Goal: Task Accomplishment & Management: Complete application form

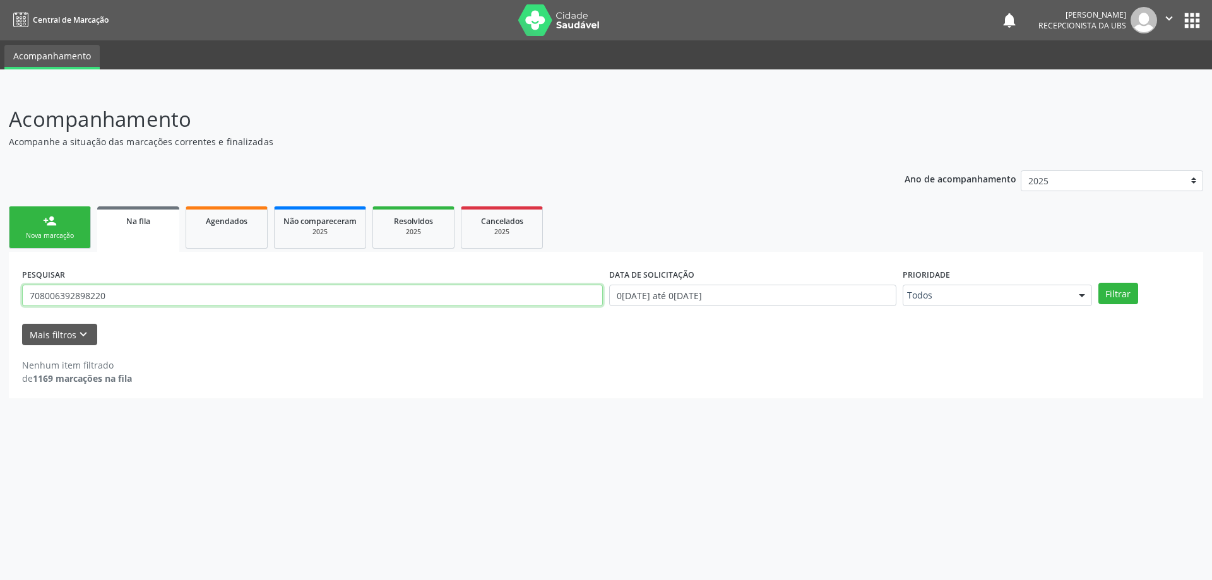
drag, startPoint x: 160, startPoint y: 298, endPoint x: 0, endPoint y: 295, distance: 159.7
click at [0, 295] on div "Acompanhamento Acompanhe a situação das marcações correntes e finalizadas Relat…" at bounding box center [606, 333] width 1212 height 493
type input "702401562630927"
click at [1120, 300] on button "Filtrar" at bounding box center [1118, 293] width 40 height 21
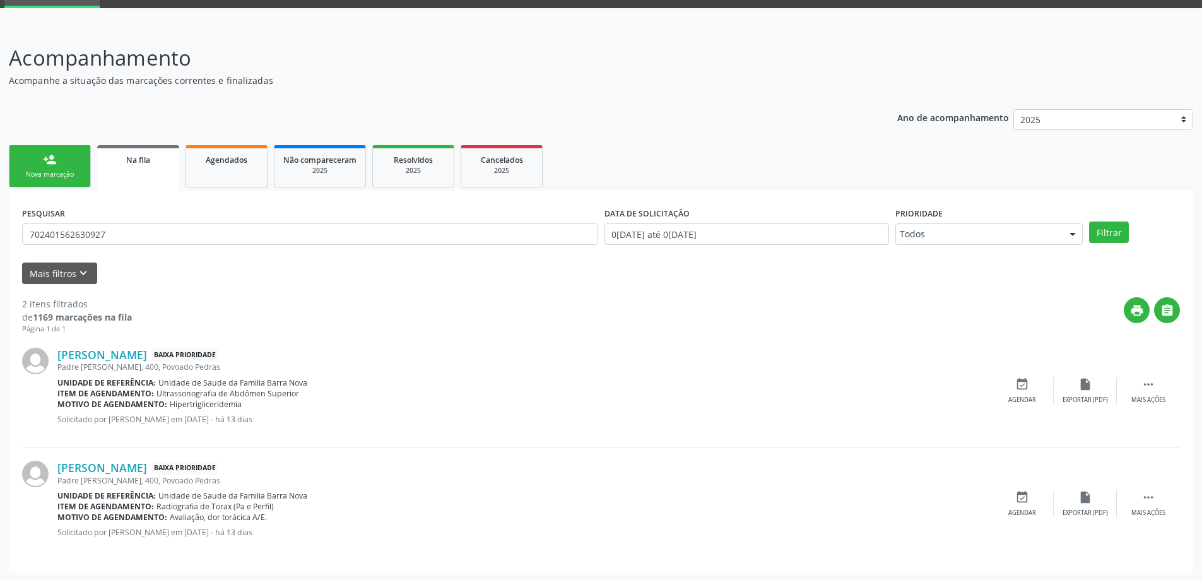
scroll to position [63, 0]
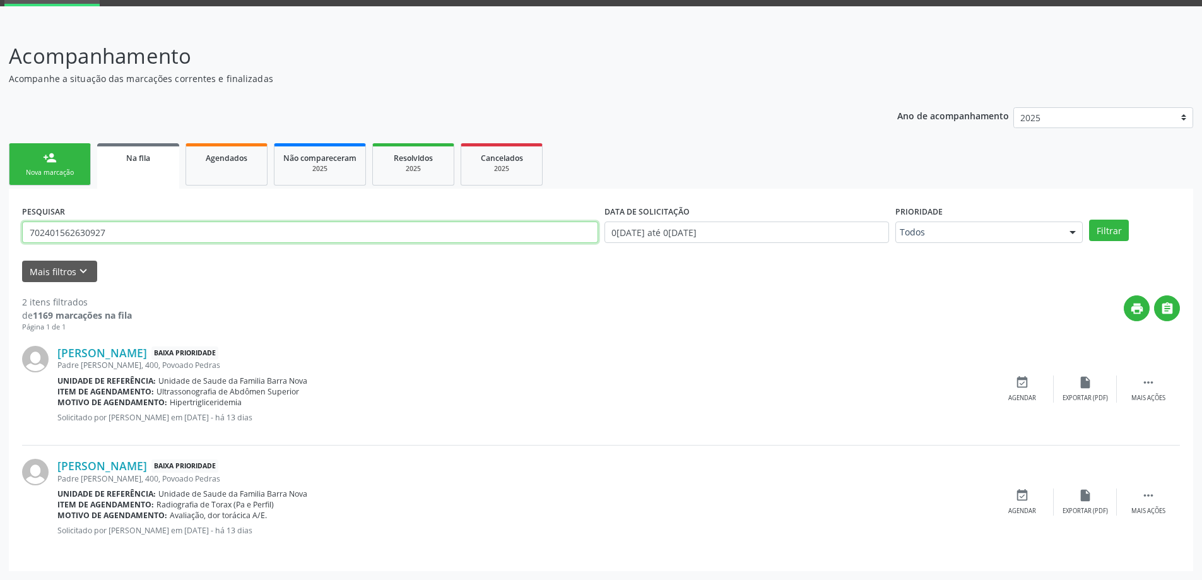
drag, startPoint x: 28, startPoint y: 238, endPoint x: 123, endPoint y: 240, distance: 94.7
click at [123, 240] on input "702401562630927" at bounding box center [310, 231] width 576 height 21
click at [61, 169] on div "Nova marcação" at bounding box center [49, 172] width 63 height 9
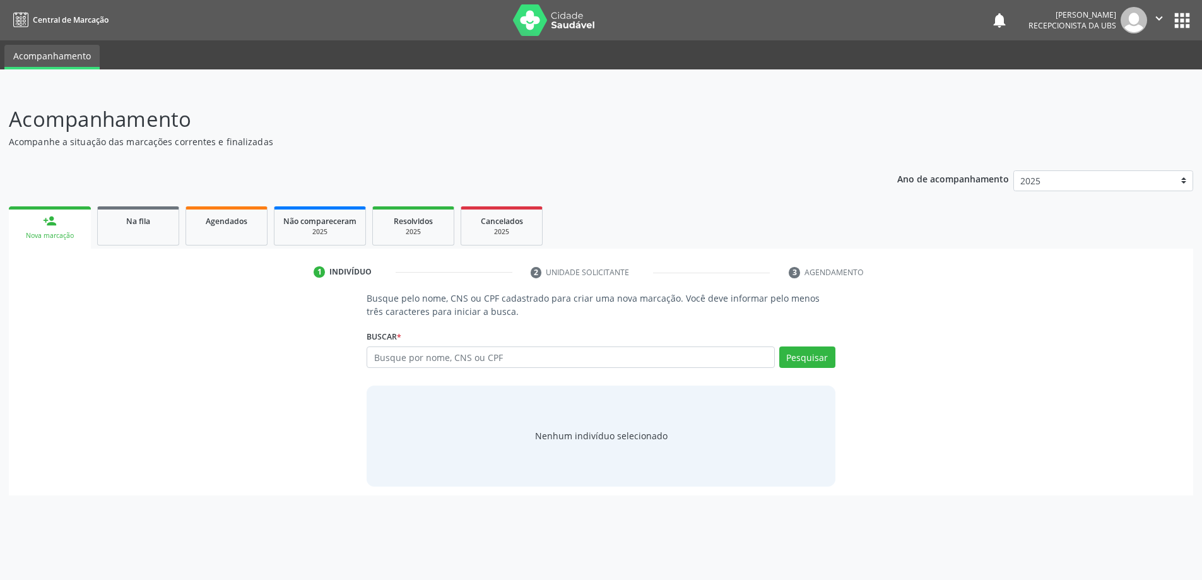
scroll to position [0, 0]
click at [456, 361] on input "text" at bounding box center [576, 356] width 412 height 21
type input "707008869981233"
click at [811, 354] on button "Pesquisar" at bounding box center [814, 356] width 56 height 21
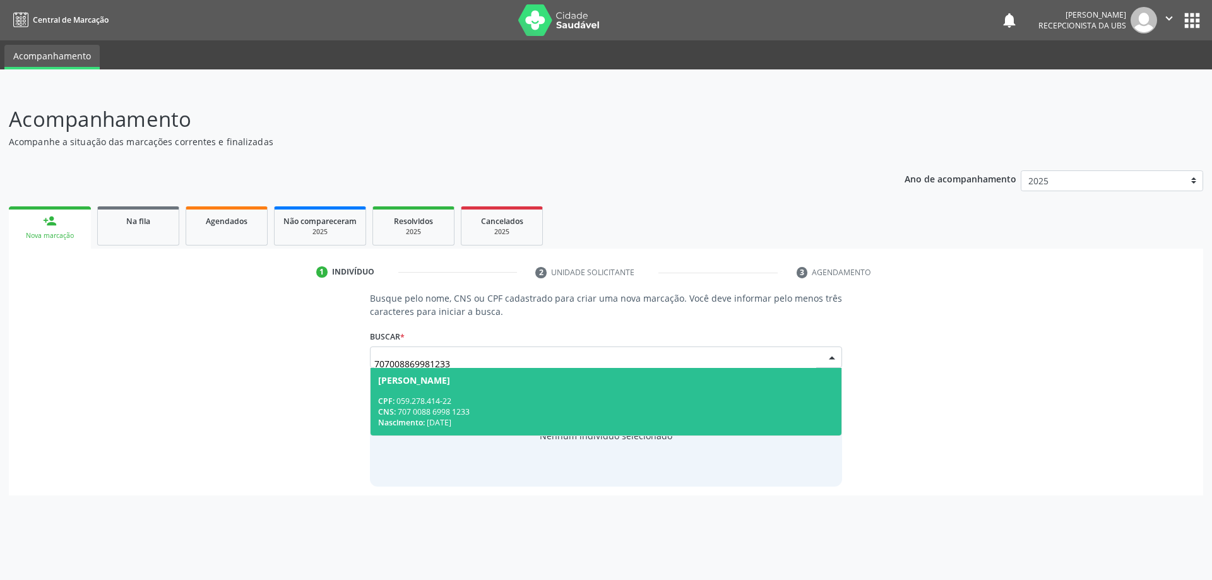
click at [493, 386] on span "[PERSON_NAME] CPF: 059.278.414-22 CNS: 707 0088 6998 1233 Nascimento: 1[DATE]" at bounding box center [605, 402] width 471 height 68
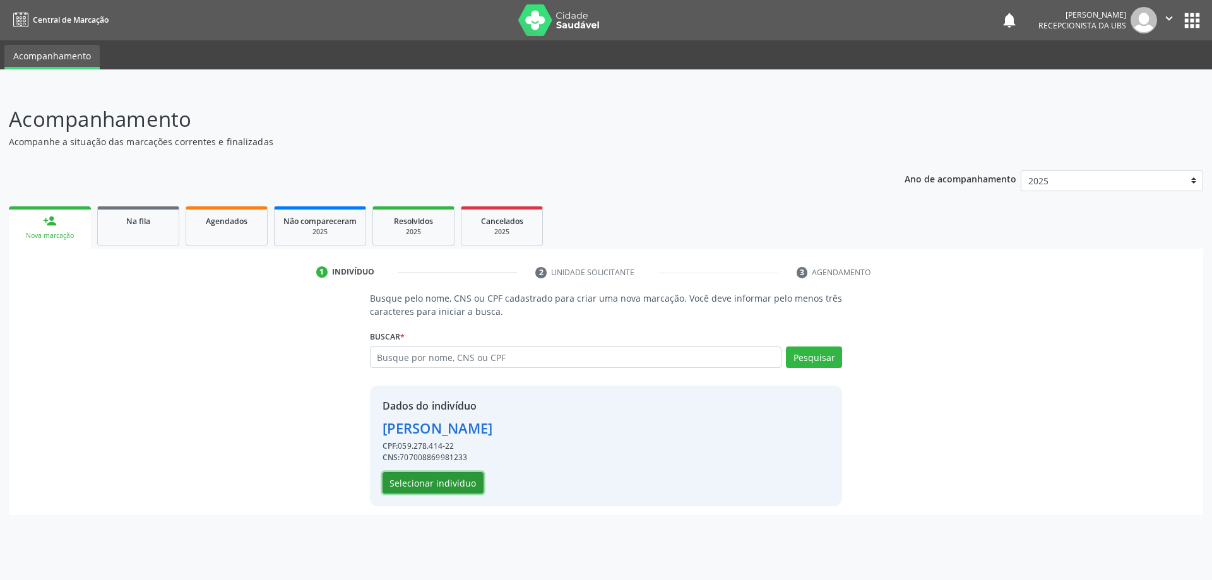
click at [442, 481] on button "Selecionar indivíduo" at bounding box center [432, 482] width 101 height 21
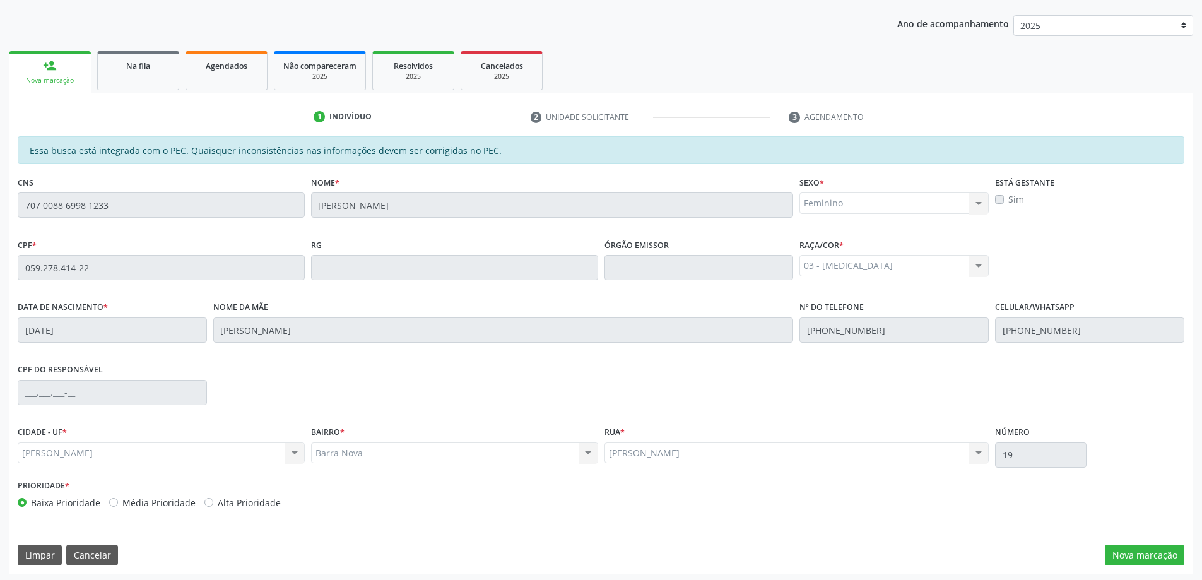
scroll to position [158, 0]
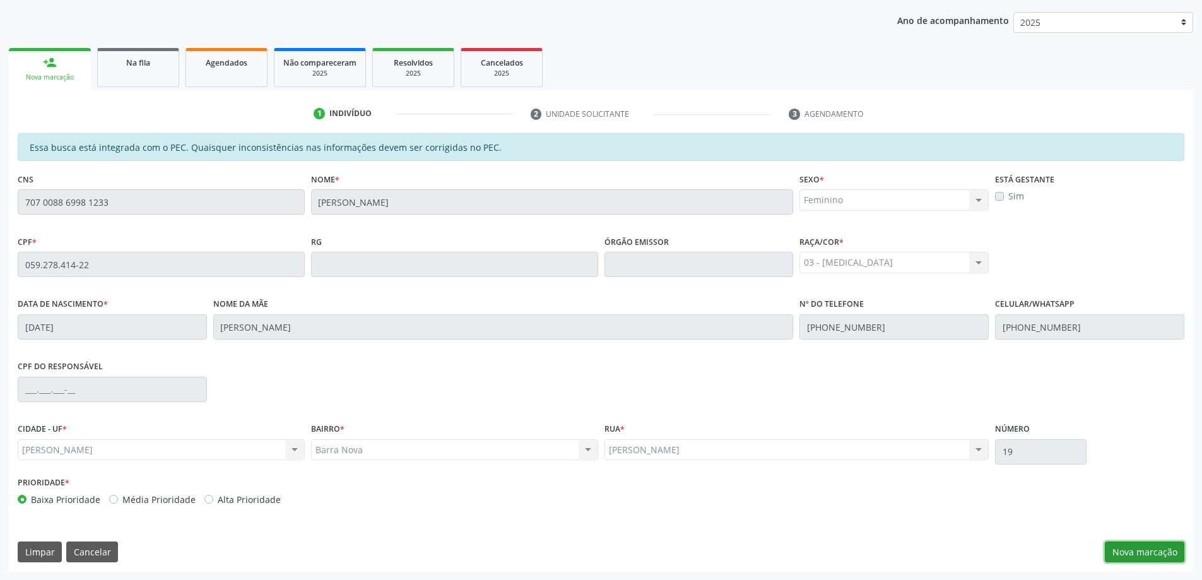
click at [1143, 552] on button "Nova marcação" at bounding box center [1145, 551] width 80 height 21
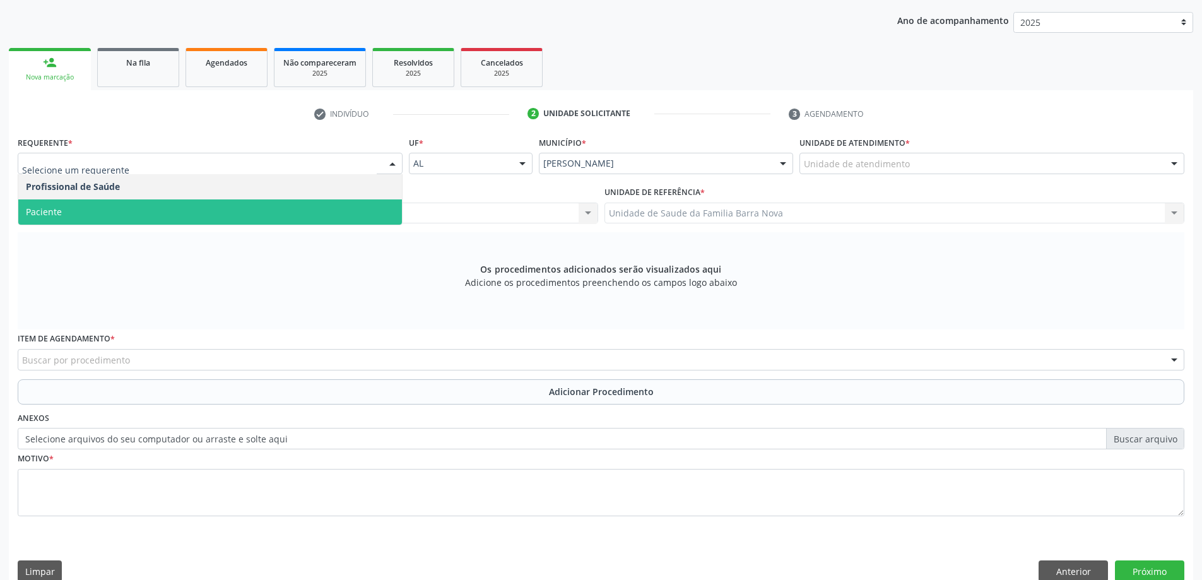
click at [186, 206] on span "Paciente" at bounding box center [210, 211] width 384 height 25
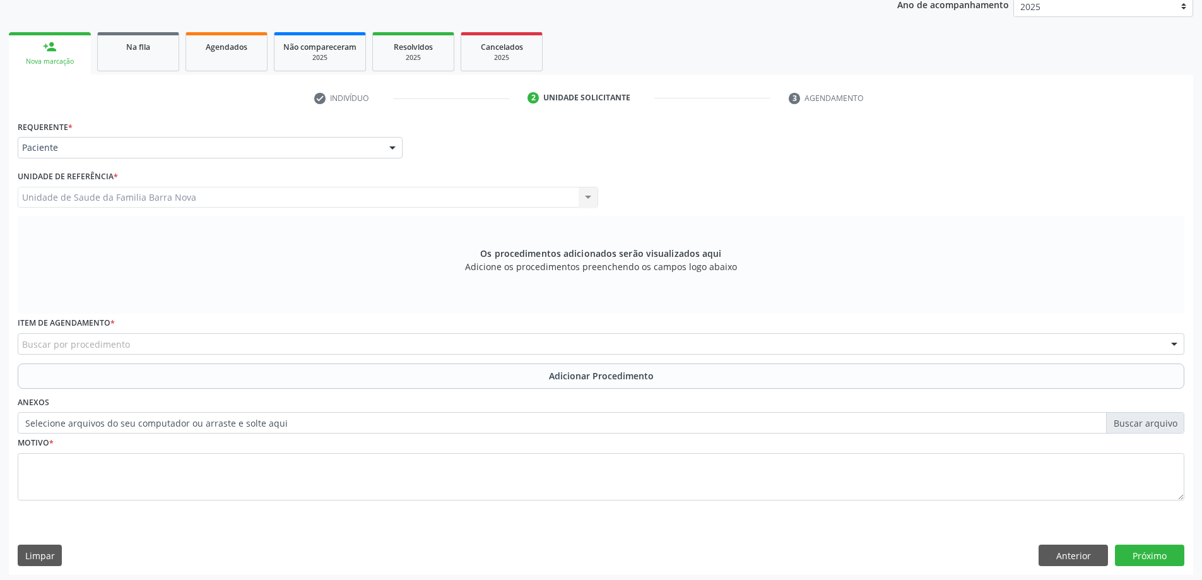
scroll to position [178, 0]
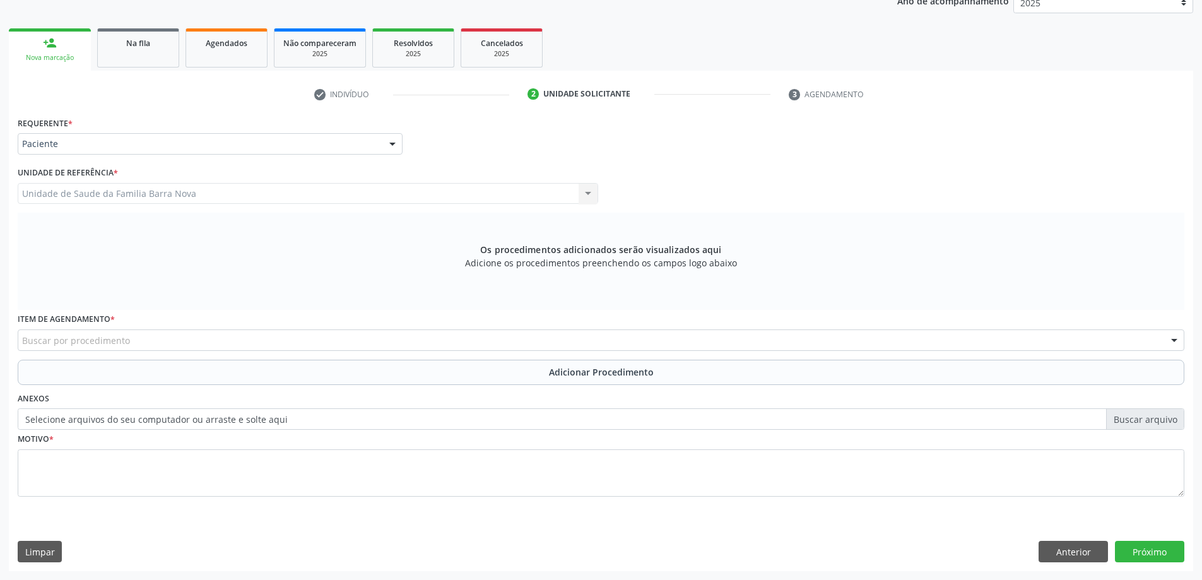
click at [175, 341] on div "Buscar por procedimento" at bounding box center [601, 339] width 1167 height 21
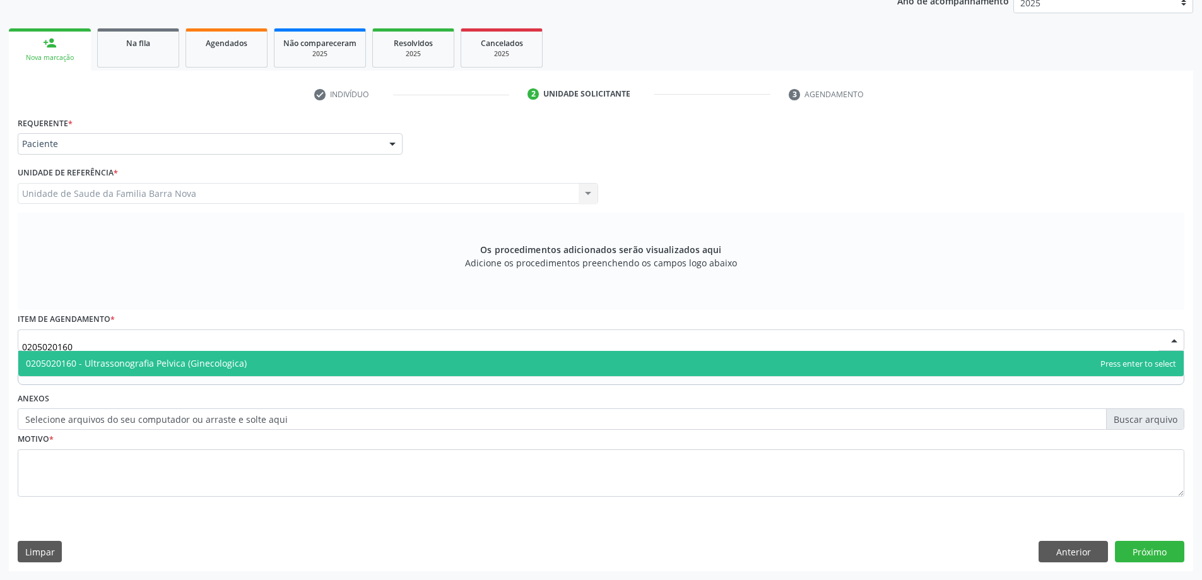
click at [275, 368] on span "0205020160 - Ultrassonografia Pelvica (Ginecologica)" at bounding box center [601, 363] width 1166 height 25
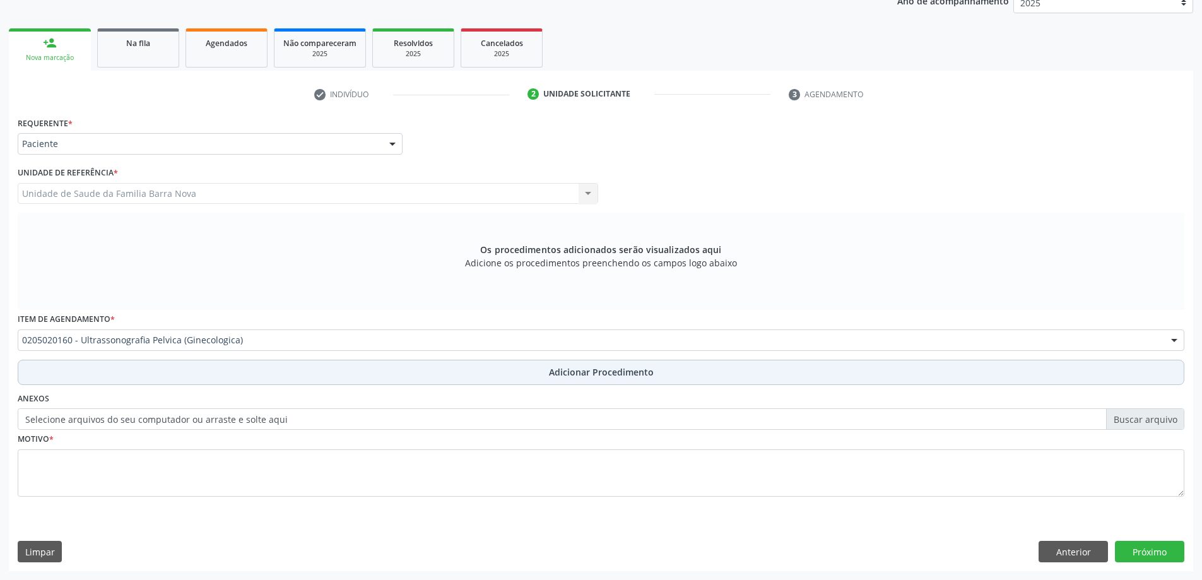
click at [488, 370] on button "Adicionar Procedimento" at bounding box center [601, 372] width 1167 height 25
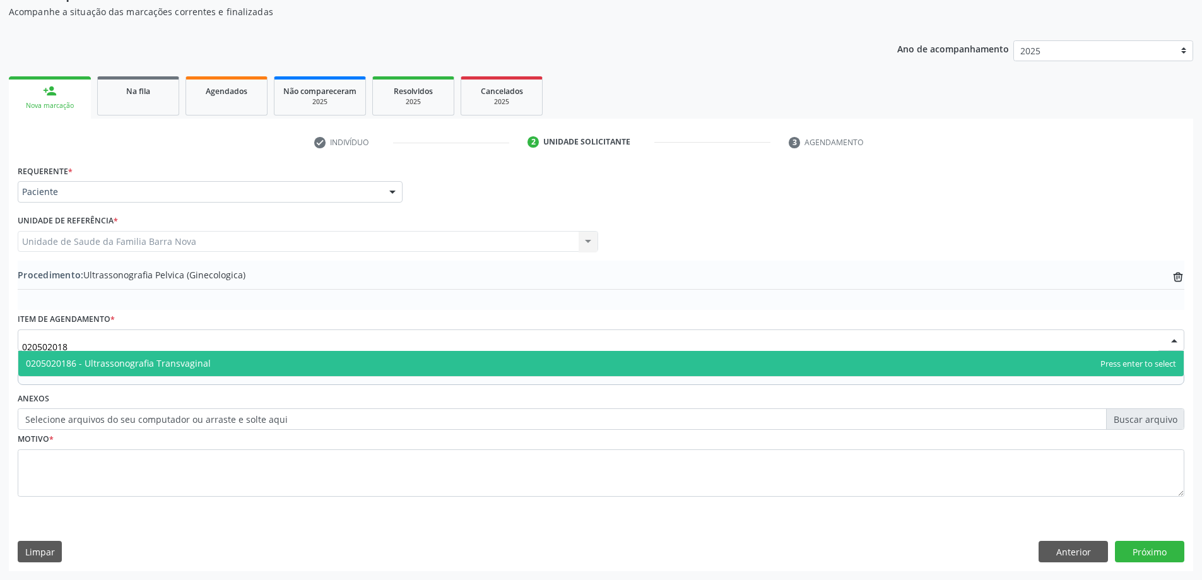
type input "0205020186"
click at [373, 364] on span "0205020186 - Ultrassonografia Transvaginal" at bounding box center [601, 363] width 1166 height 25
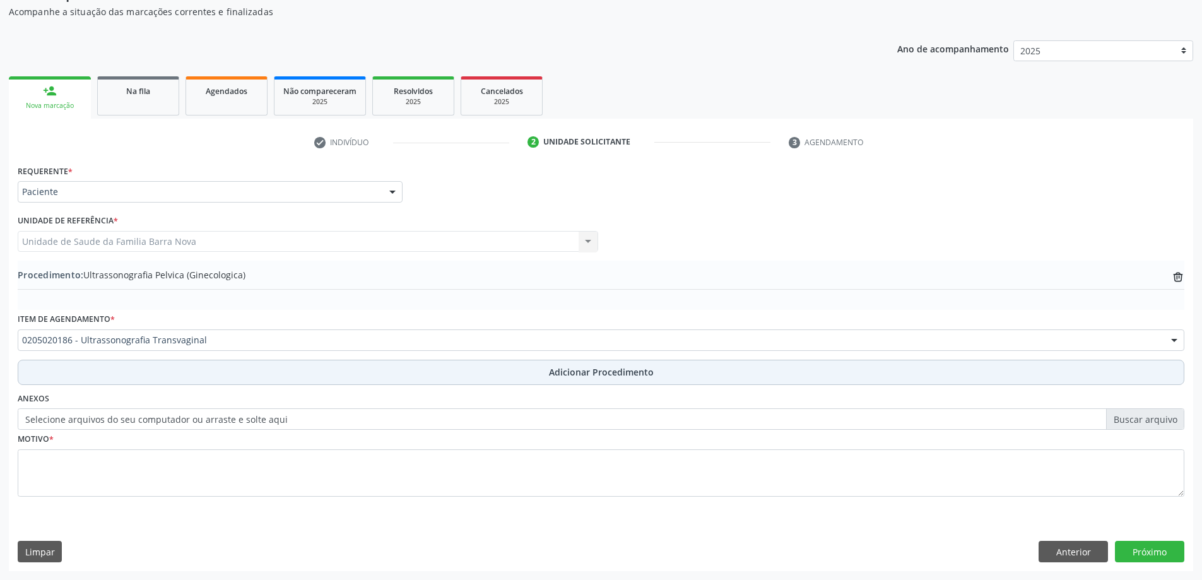
click at [565, 374] on span "Adicionar Procedimento" at bounding box center [601, 371] width 105 height 13
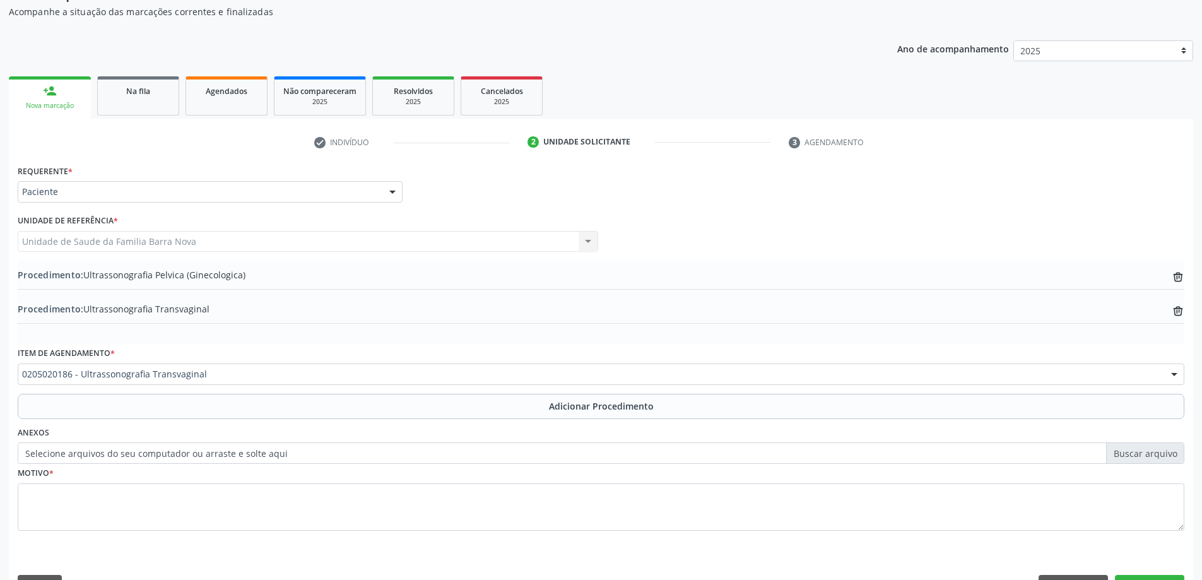
click at [1139, 453] on label "Selecione arquivos do seu computador ou arraste e solte aqui" at bounding box center [601, 452] width 1167 height 21
click at [1139, 453] on input "Selecione arquivos do seu computador ou arraste e solte aqui" at bounding box center [601, 452] width 1167 height 21
type input "C:\fakepath\WhatsApp Image [DATE] 09.28.52.jpeg"
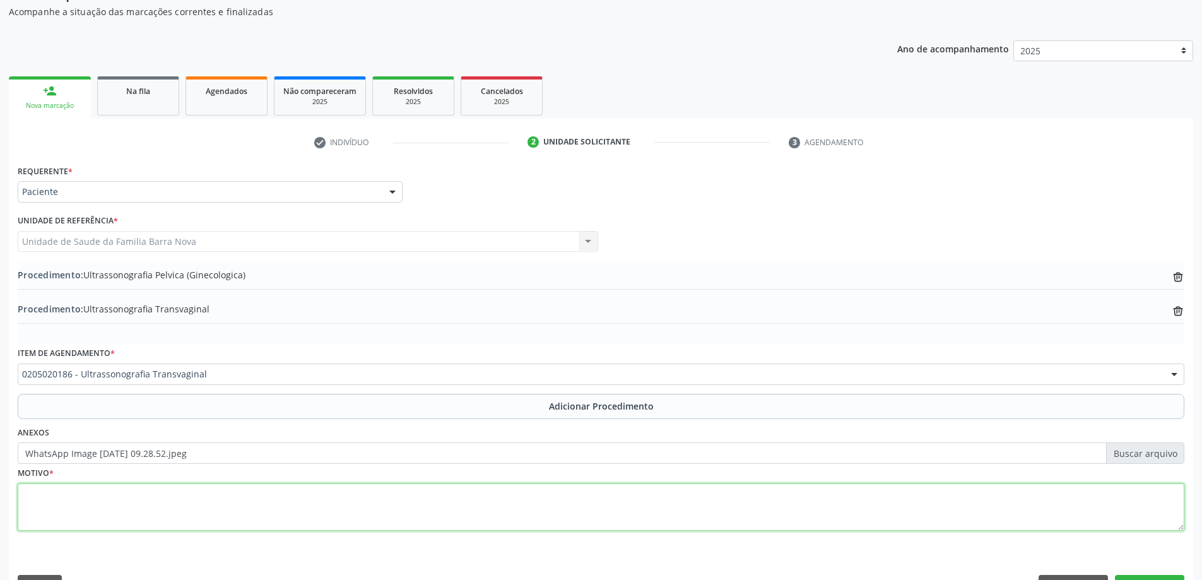
click at [248, 514] on textarea at bounding box center [601, 507] width 1167 height 48
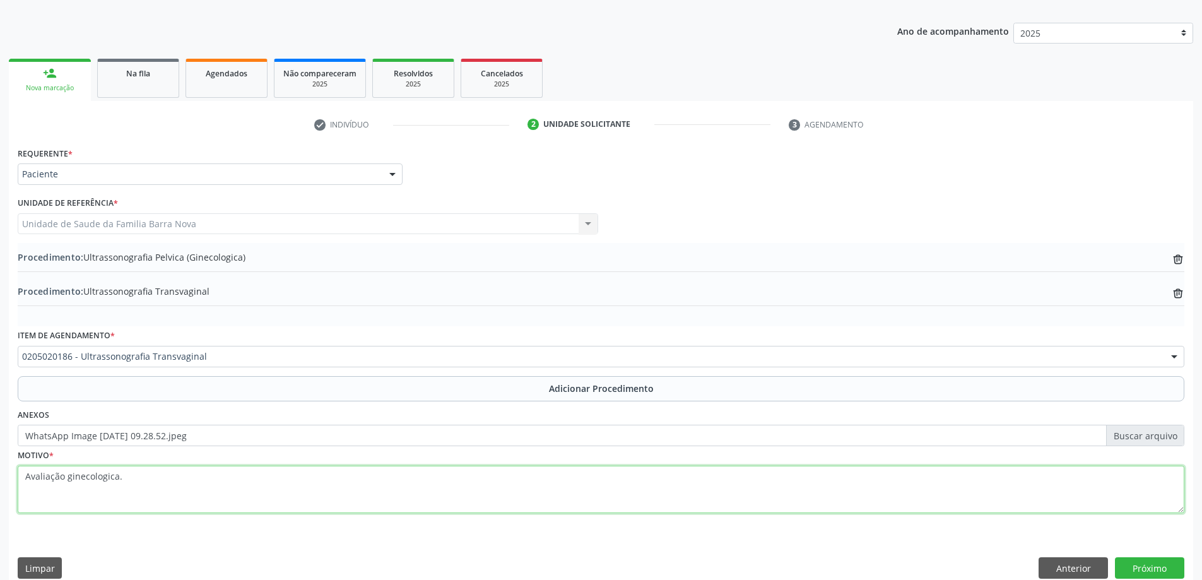
scroll to position [164, 0]
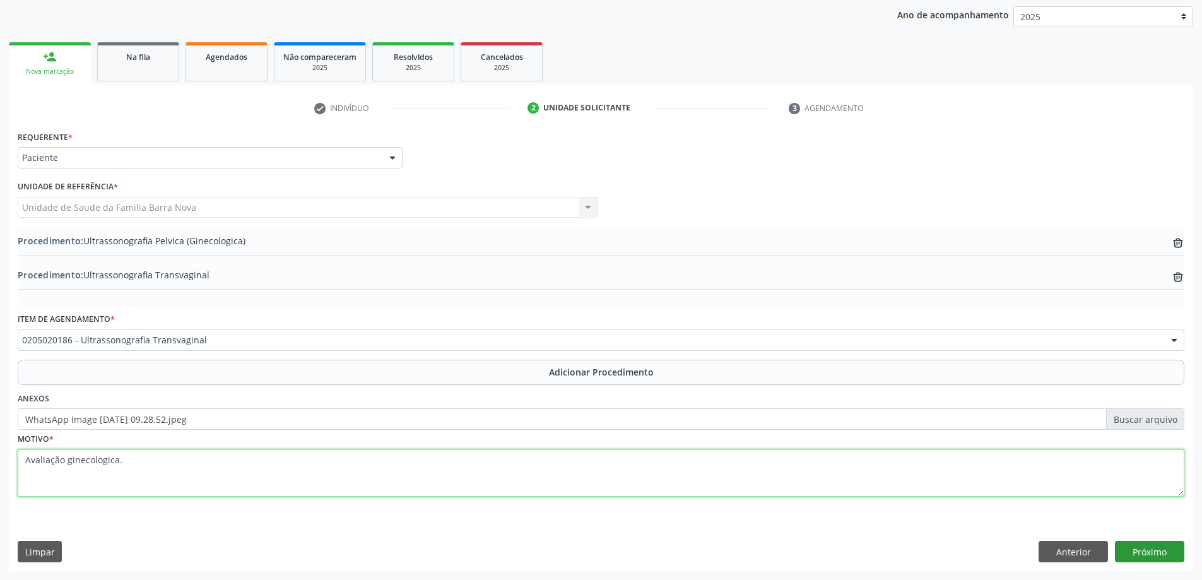
type textarea "Avaliação ginecologica."
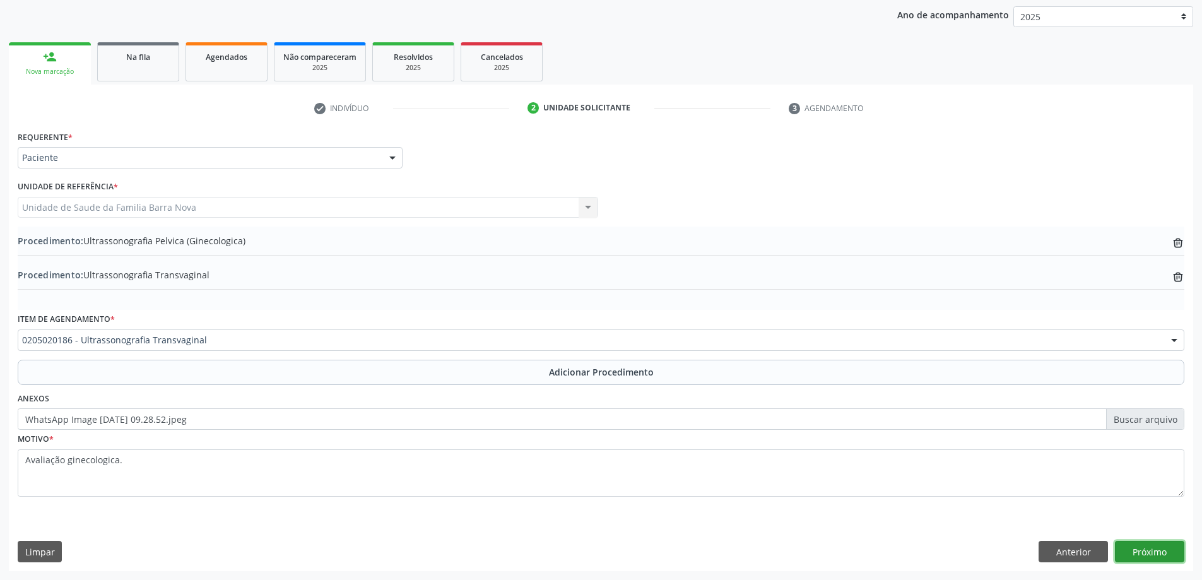
click at [1137, 546] on button "Próximo" at bounding box center [1149, 551] width 69 height 21
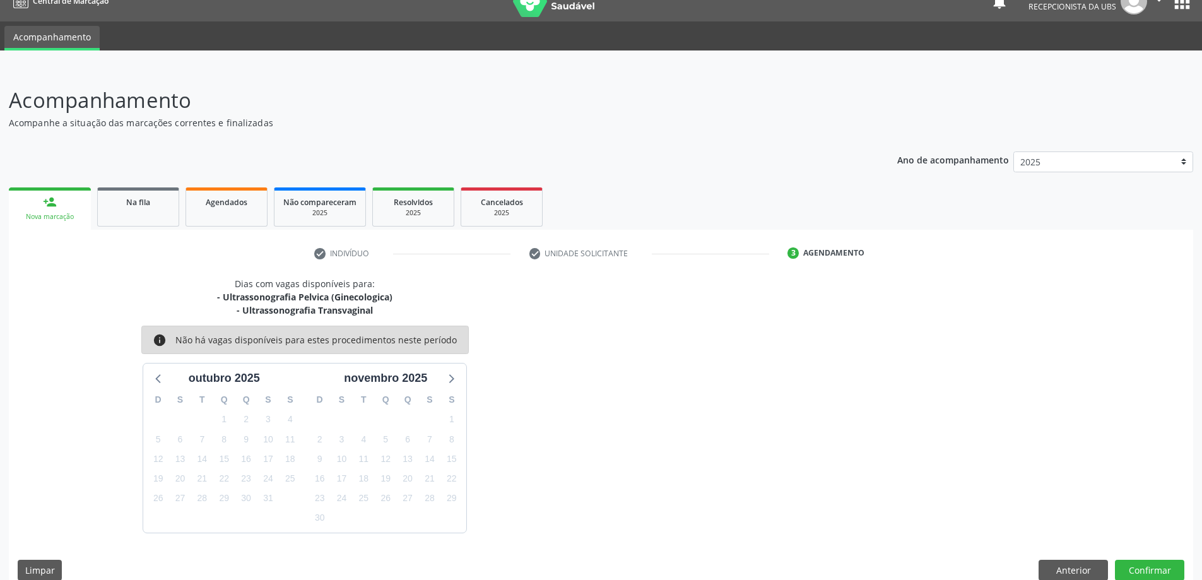
scroll to position [37, 0]
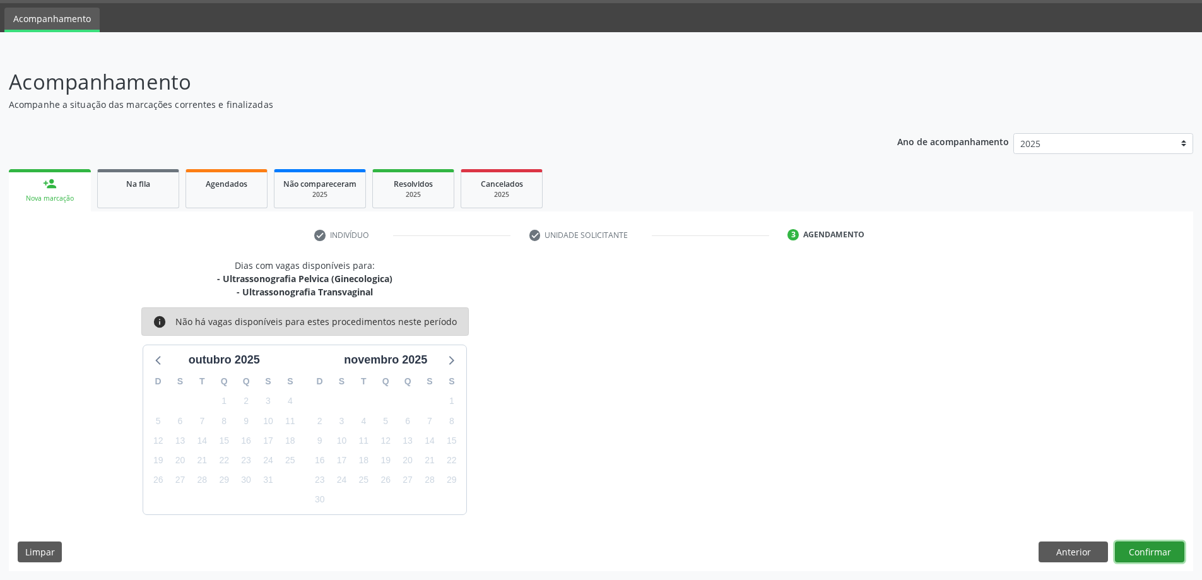
click at [1130, 558] on button "Confirmar" at bounding box center [1149, 551] width 69 height 21
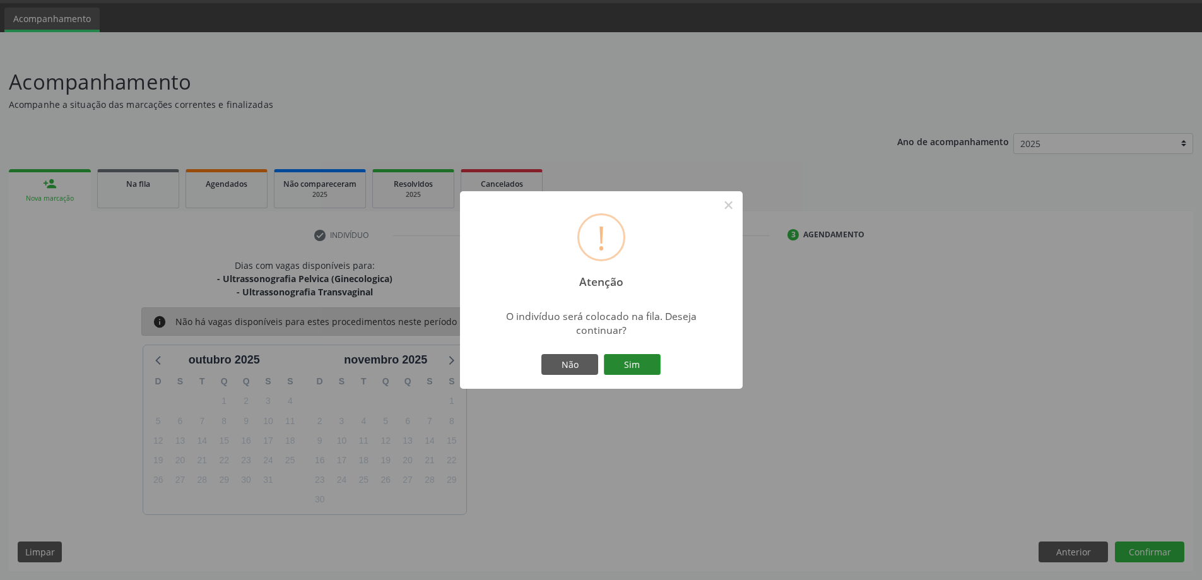
click at [613, 360] on button "Sim" at bounding box center [632, 364] width 57 height 21
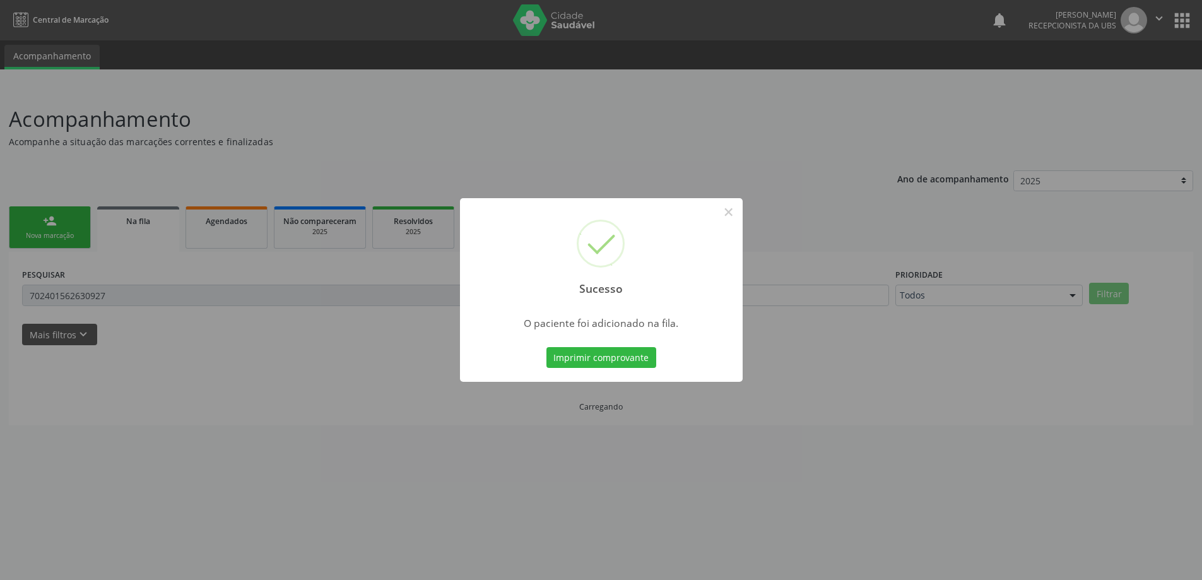
scroll to position [0, 0]
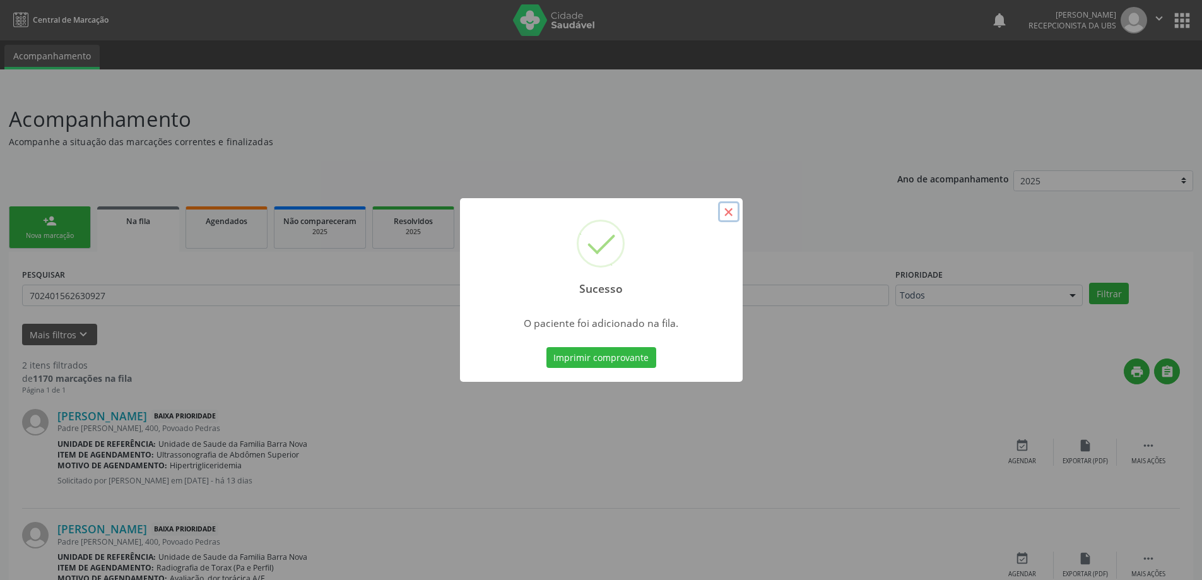
click at [730, 215] on button "×" at bounding box center [728, 211] width 21 height 21
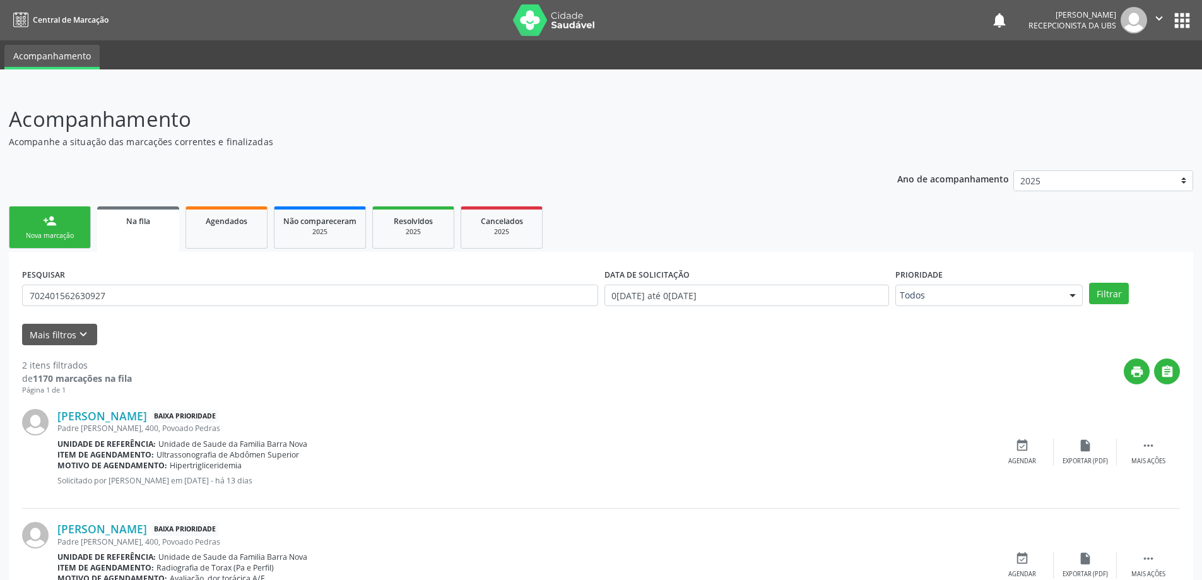
click at [52, 222] on div "person_add" at bounding box center [50, 221] width 14 height 14
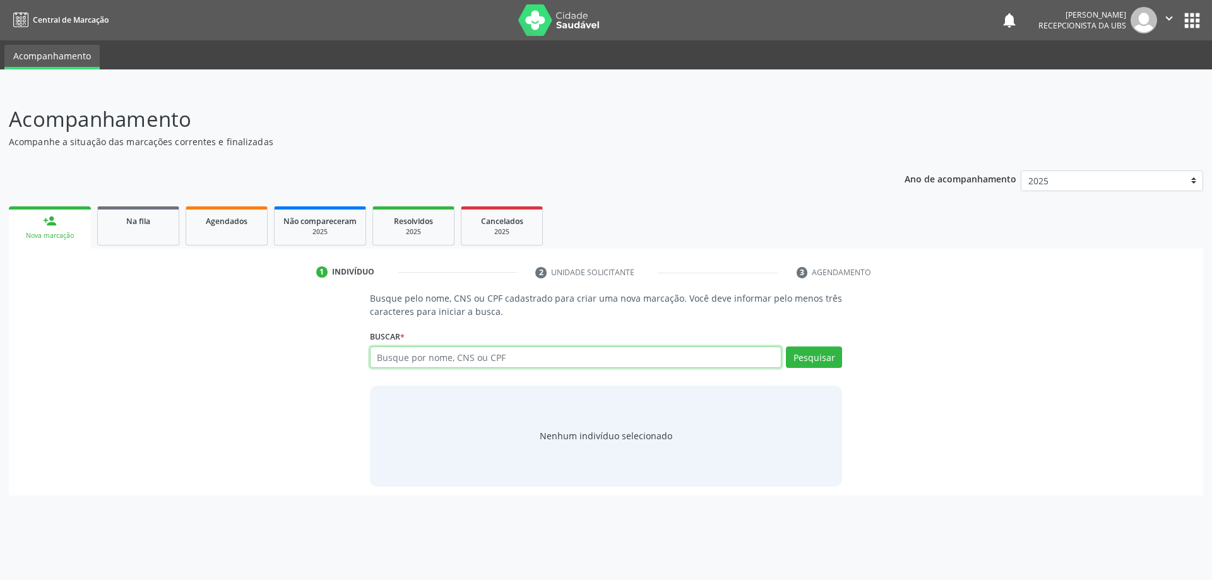
click at [481, 352] on input "text" at bounding box center [576, 356] width 412 height 21
type input "707008869981233"
click at [806, 344] on div "Buscar * Busque por nome, CNS ou CPF Nenhum resultado encontrado para: " " Não …" at bounding box center [606, 351] width 473 height 49
click at [812, 364] on button "Pesquisar" at bounding box center [814, 356] width 56 height 21
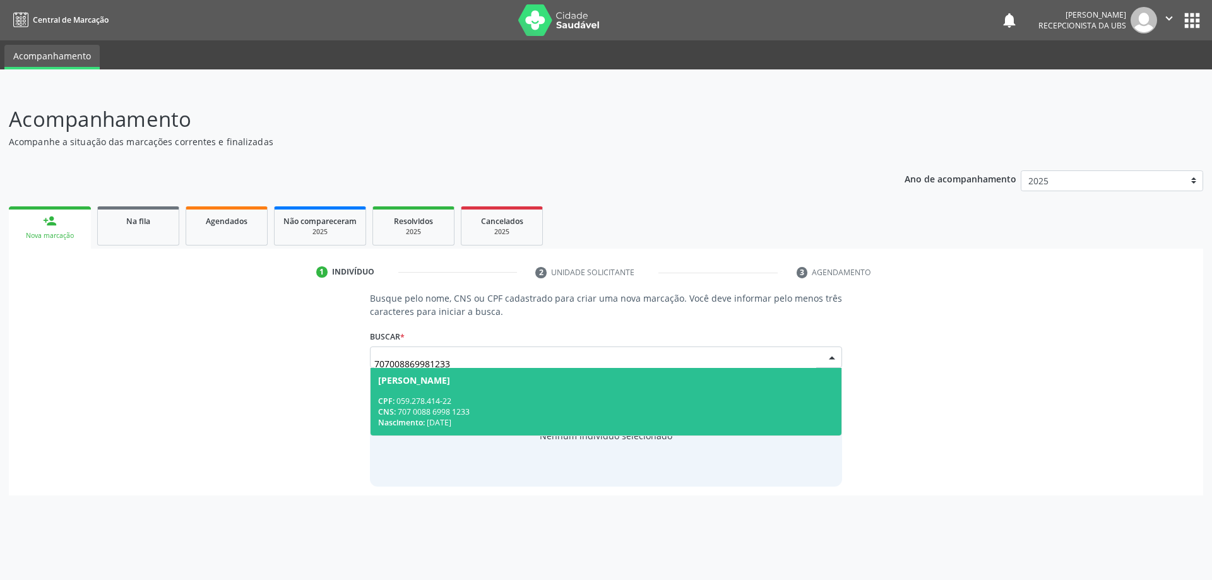
click at [587, 383] on div "[PERSON_NAME]" at bounding box center [606, 380] width 456 height 10
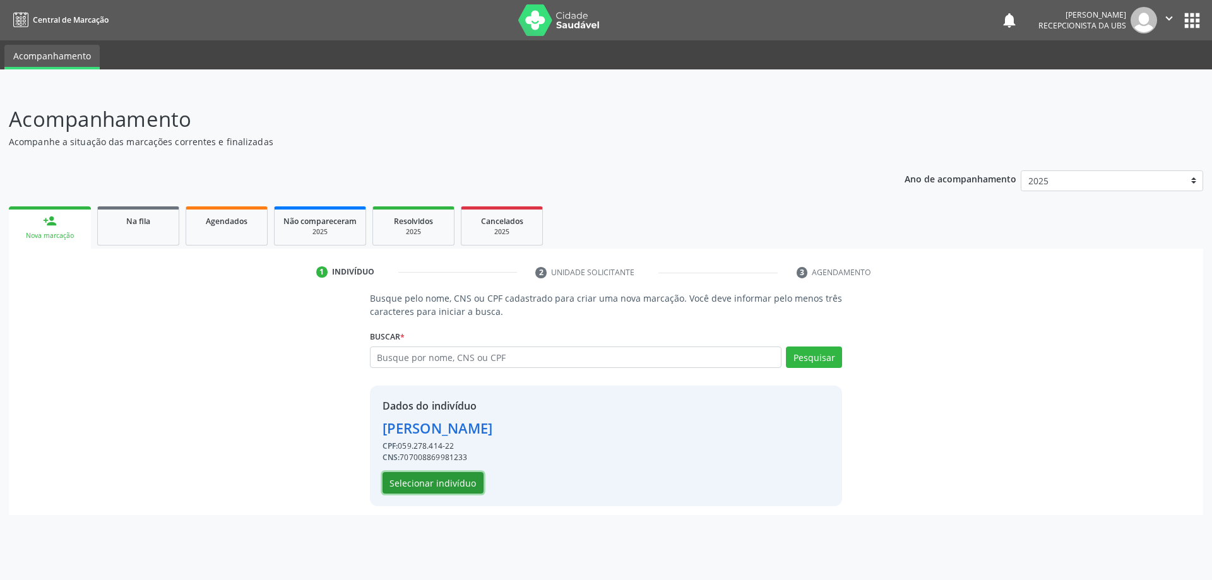
click at [434, 481] on button "Selecionar indivíduo" at bounding box center [432, 482] width 101 height 21
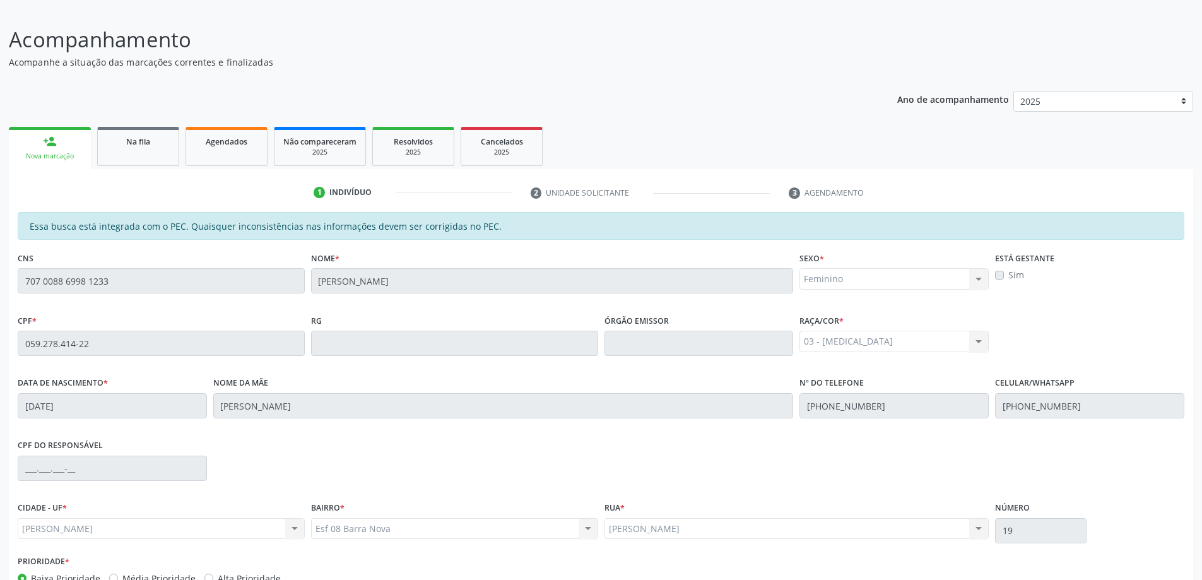
scroll to position [158, 0]
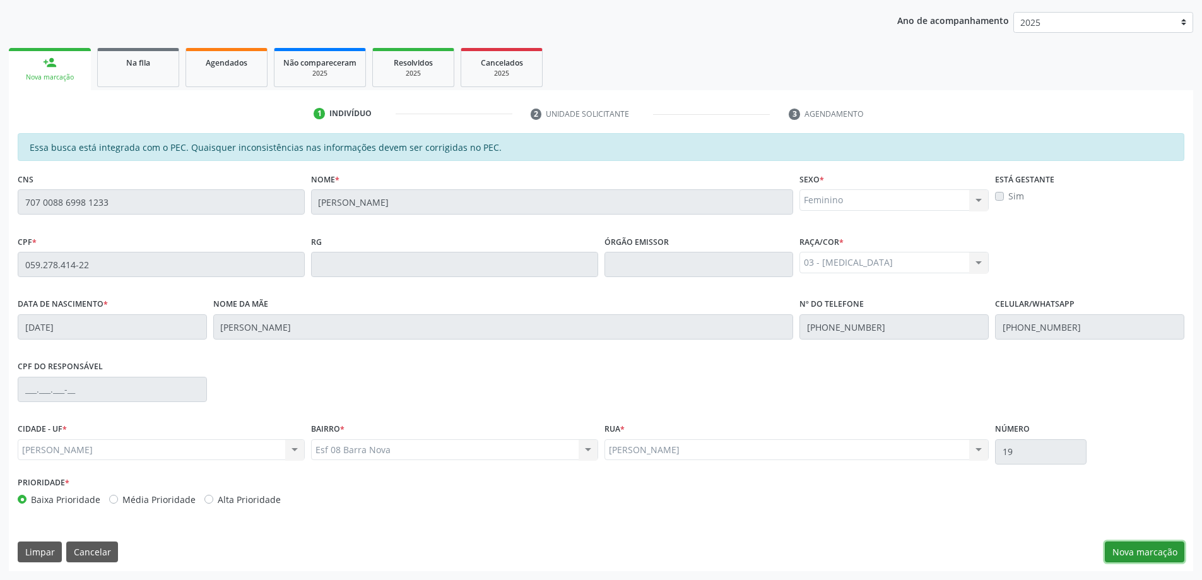
click at [1138, 552] on button "Nova marcação" at bounding box center [1145, 551] width 80 height 21
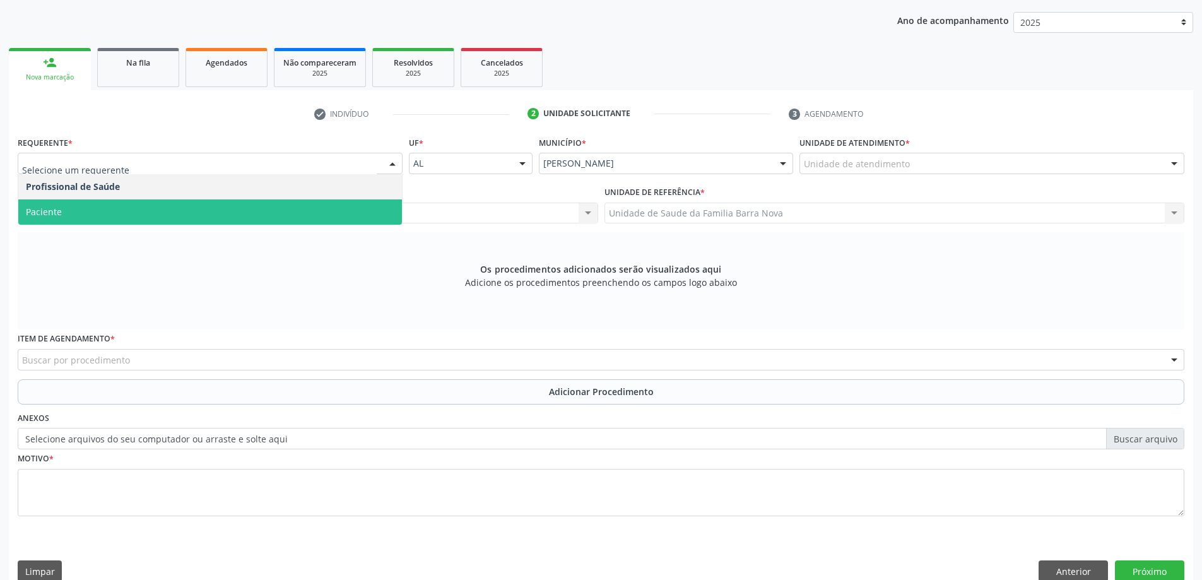
click at [146, 211] on span "Paciente" at bounding box center [210, 211] width 384 height 25
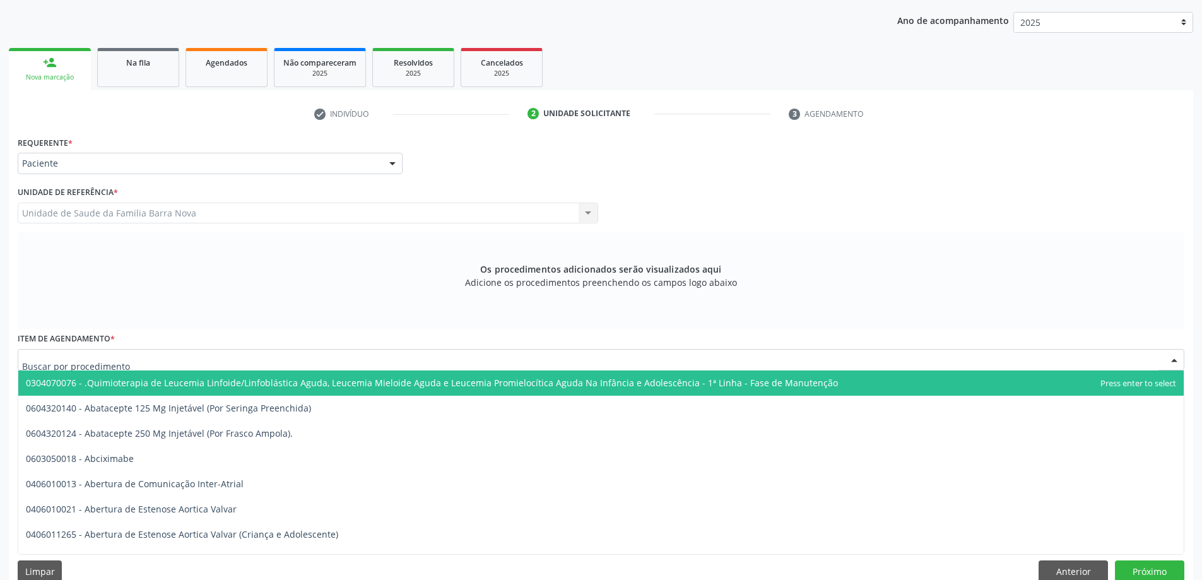
click at [151, 359] on div at bounding box center [601, 359] width 1167 height 21
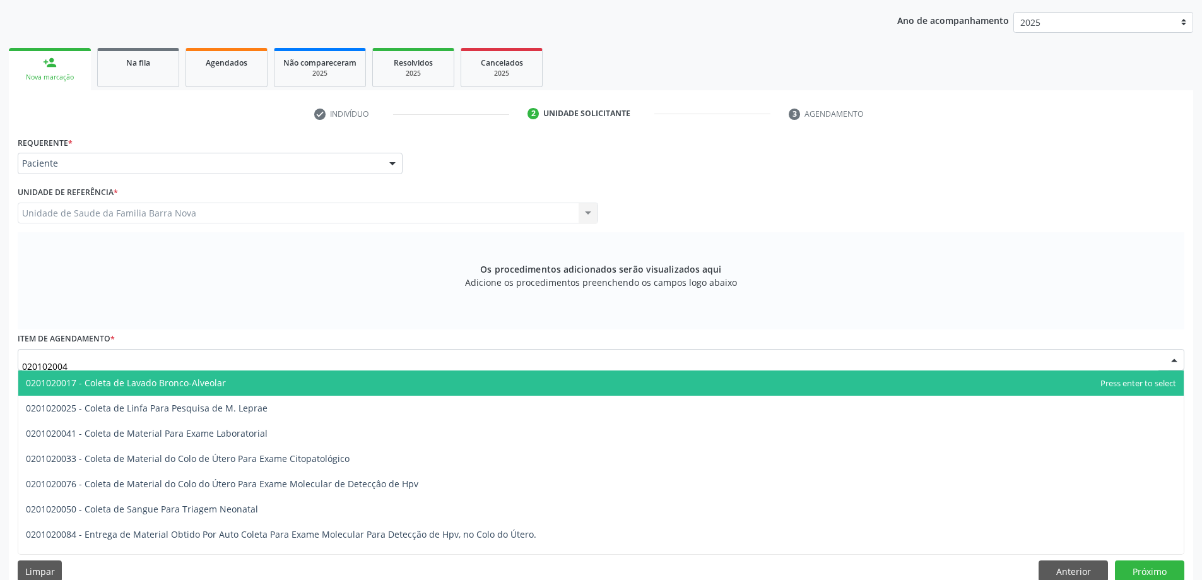
type input "0201020041"
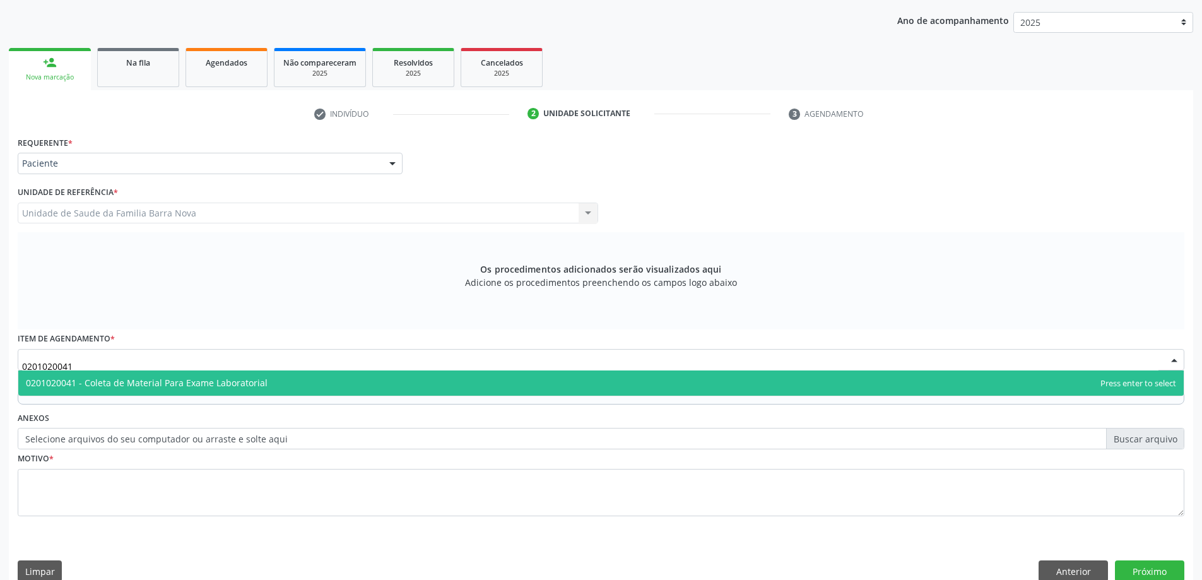
click at [259, 381] on span "0201020041 - Coleta de Material Para Exame Laboratorial" at bounding box center [147, 383] width 242 height 12
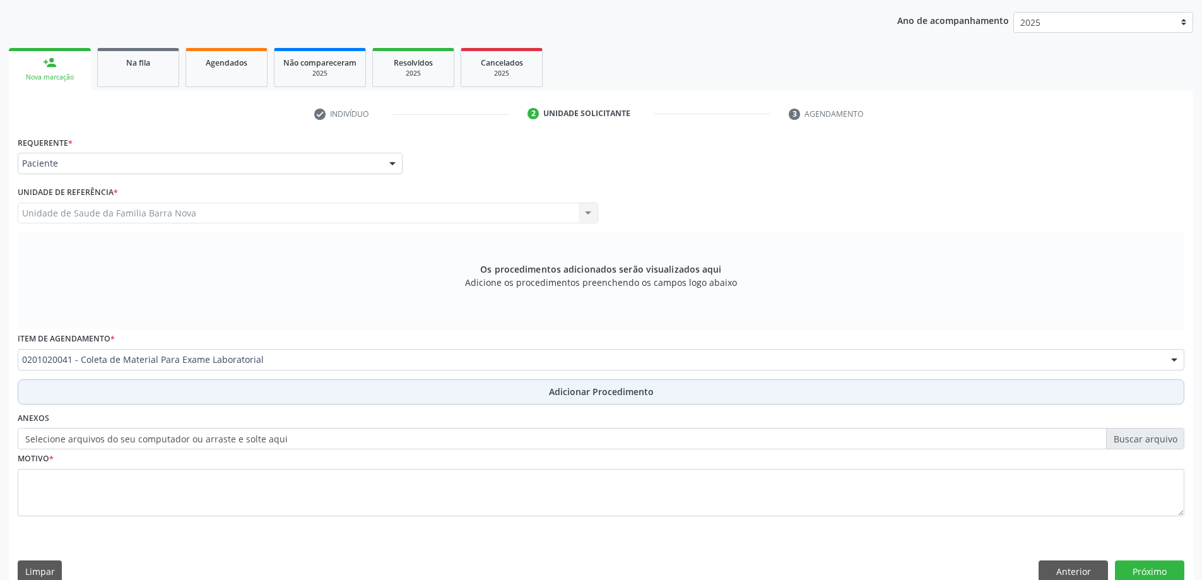
click at [565, 393] on span "Adicionar Procedimento" at bounding box center [601, 391] width 105 height 13
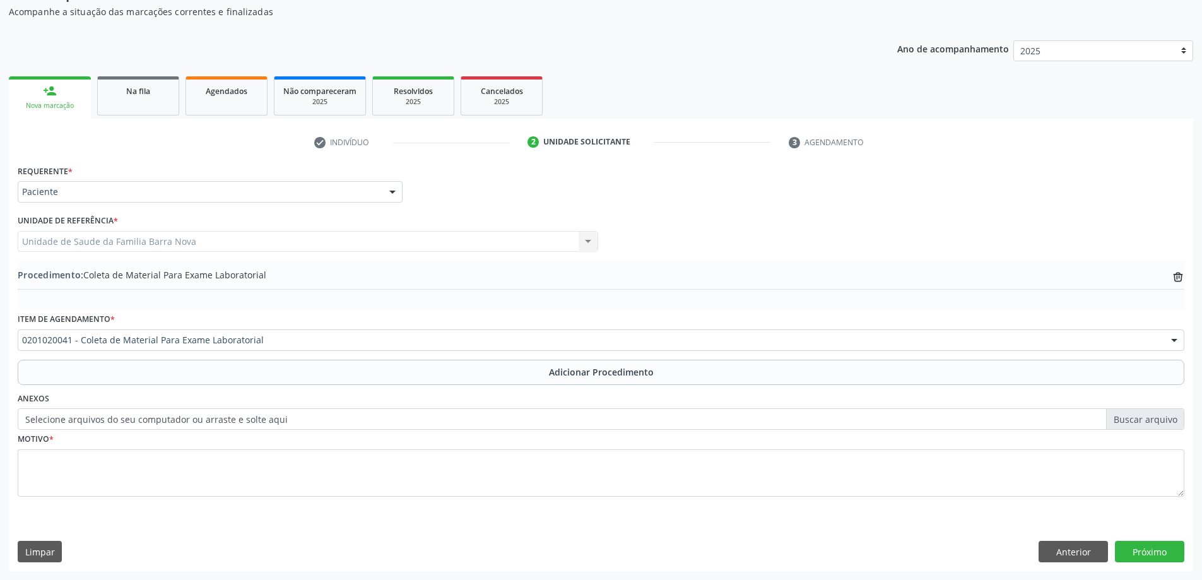
click at [1133, 421] on label "Selecione arquivos do seu computador ou arraste e solte aqui" at bounding box center [601, 418] width 1167 height 21
click at [1133, 421] on input "Selecione arquivos do seu computador ou arraste e solte aqui" at bounding box center [601, 418] width 1167 height 21
type input "C:\fakepath\WhatsApp Image 2[DATE]9.28.25.jpeg"
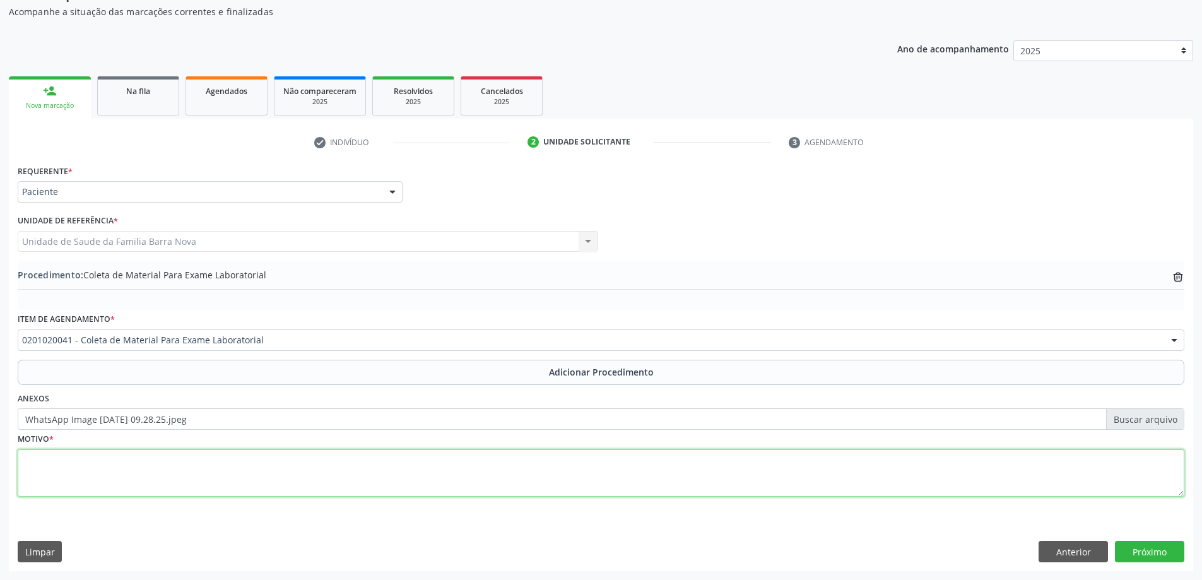
click at [303, 485] on textarea at bounding box center [601, 473] width 1167 height 48
type textarea "Avaliação ginecologica."
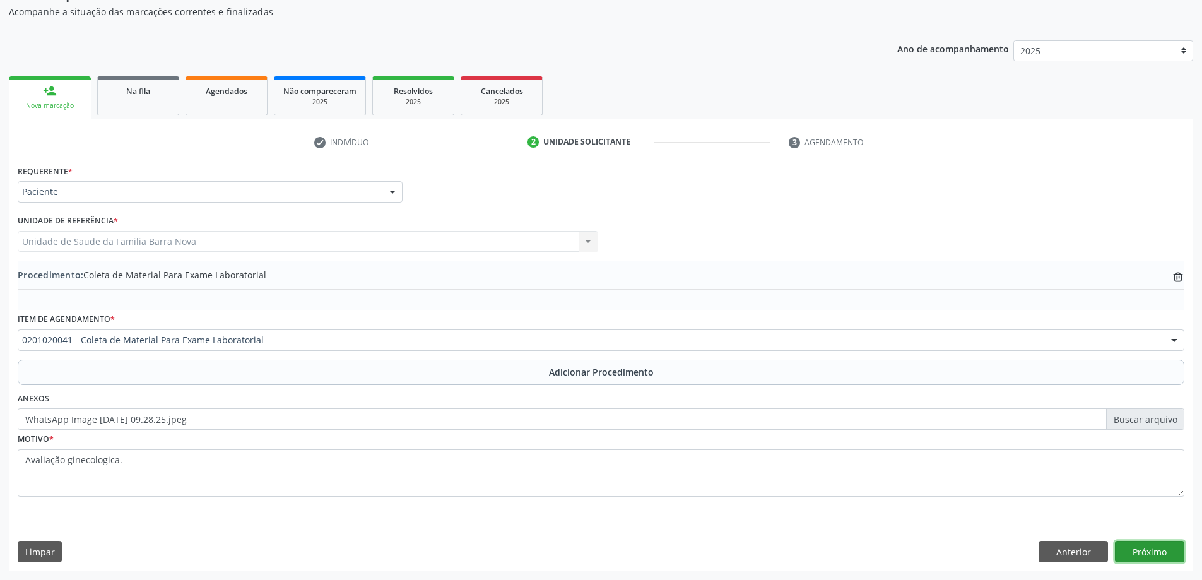
click at [1146, 548] on button "Próximo" at bounding box center [1149, 551] width 69 height 21
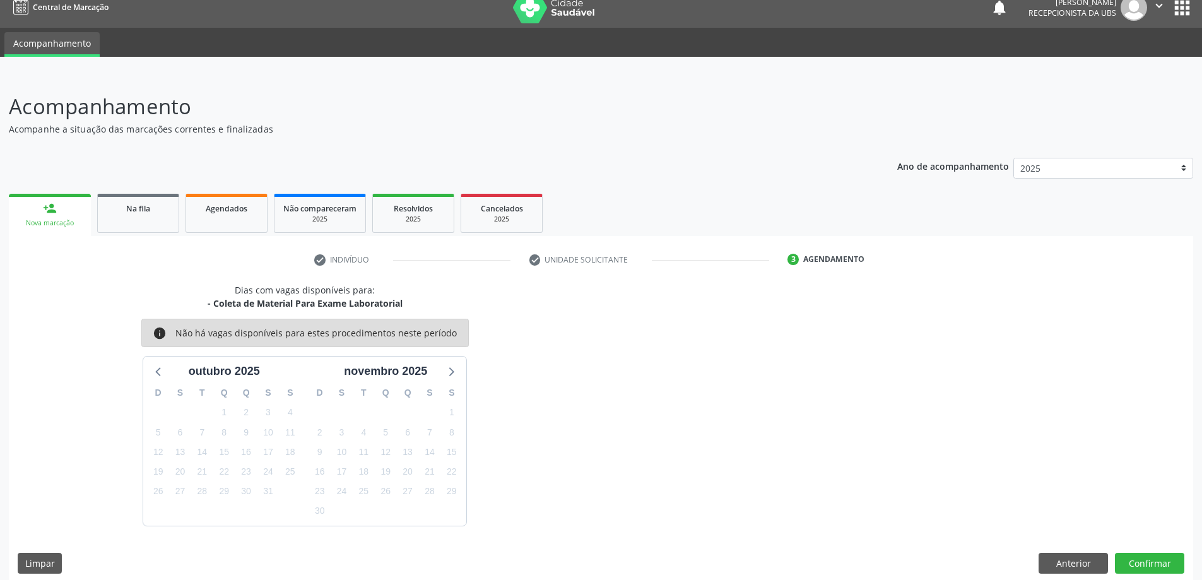
scroll to position [24, 0]
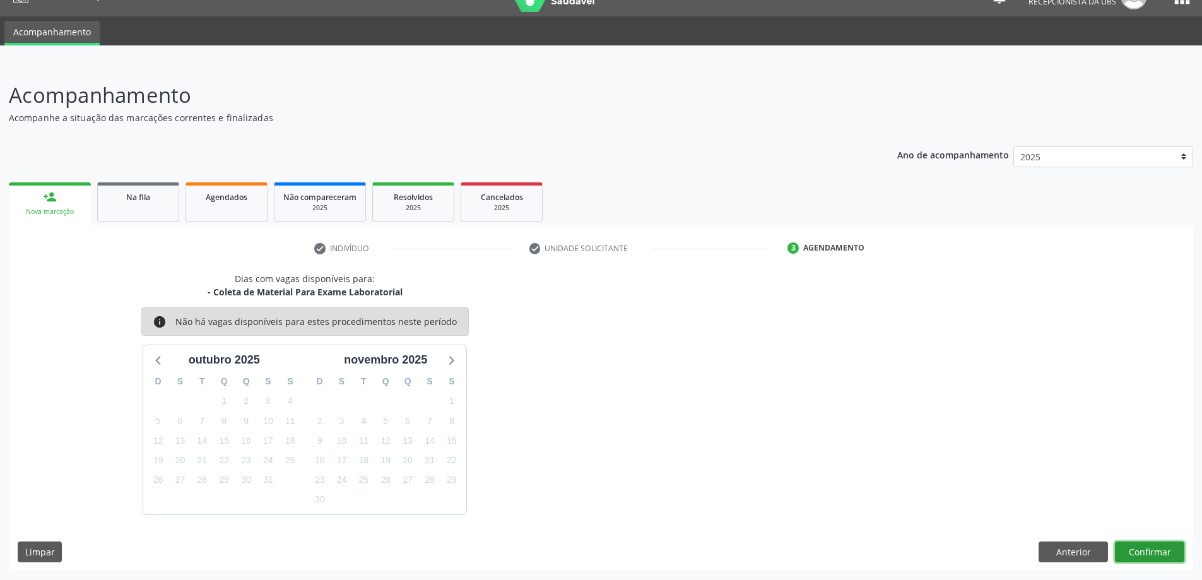
click at [1150, 550] on button "Confirmar" at bounding box center [1149, 551] width 69 height 21
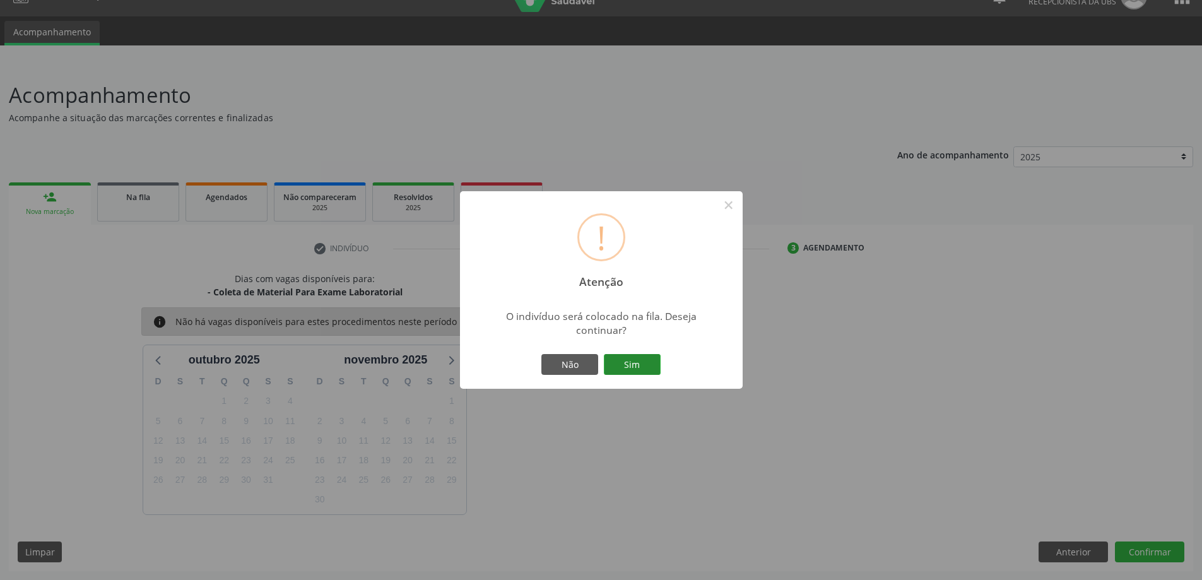
click at [626, 358] on button "Sim" at bounding box center [632, 364] width 57 height 21
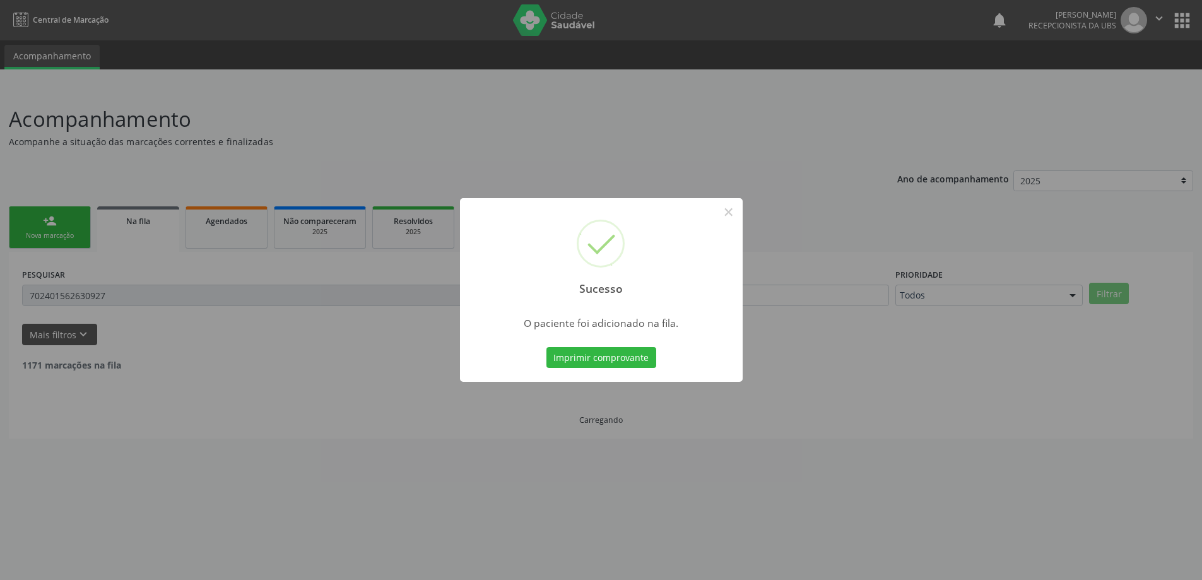
scroll to position [0, 0]
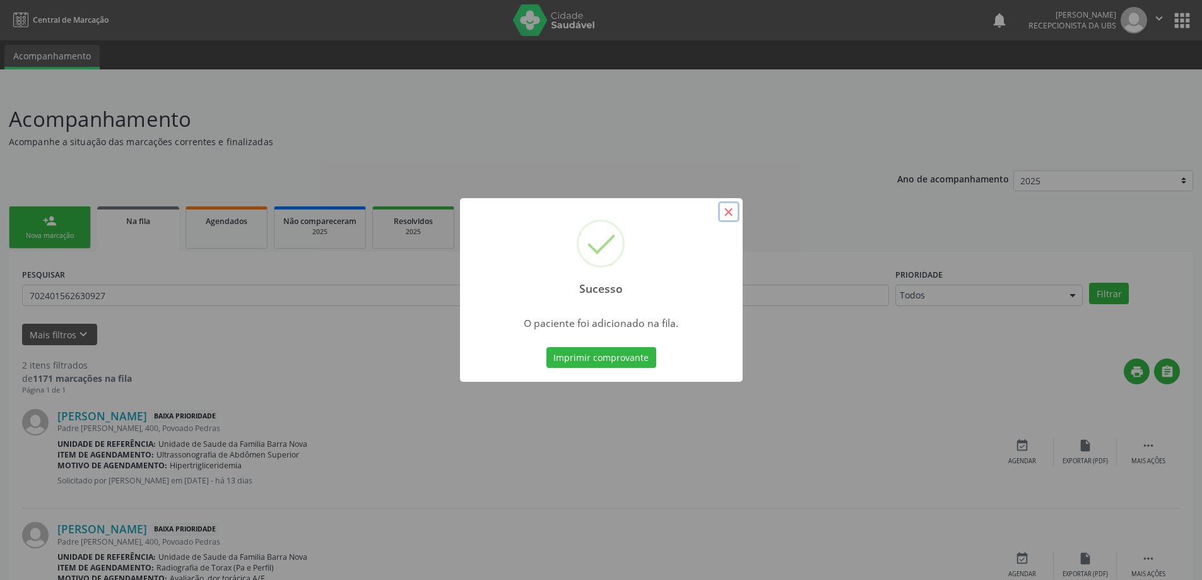
click at [727, 213] on button "×" at bounding box center [728, 211] width 21 height 21
